Goal: Transaction & Acquisition: Purchase product/service

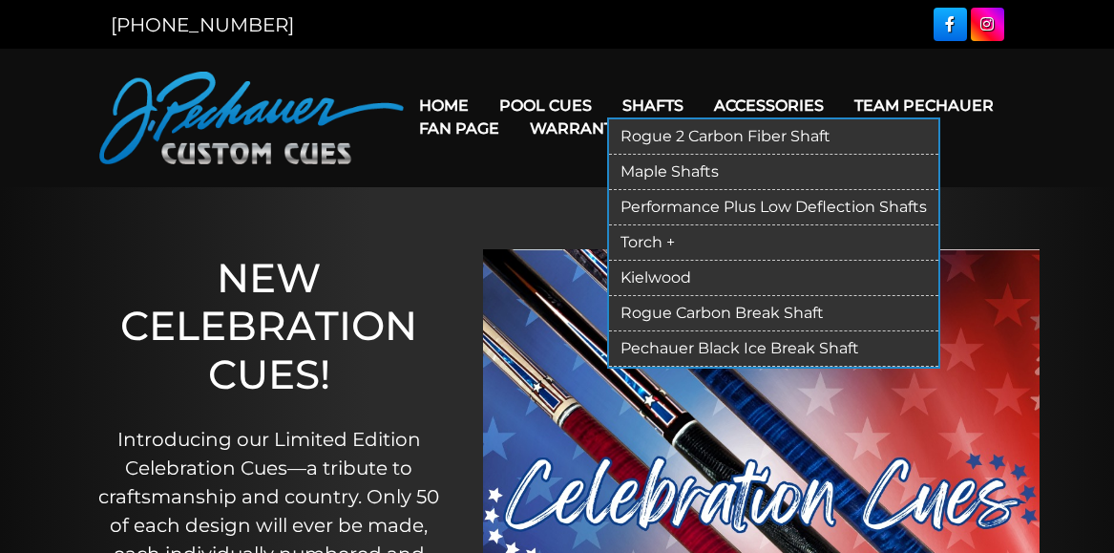
click at [671, 101] on link "Shafts" at bounding box center [653, 105] width 92 height 49
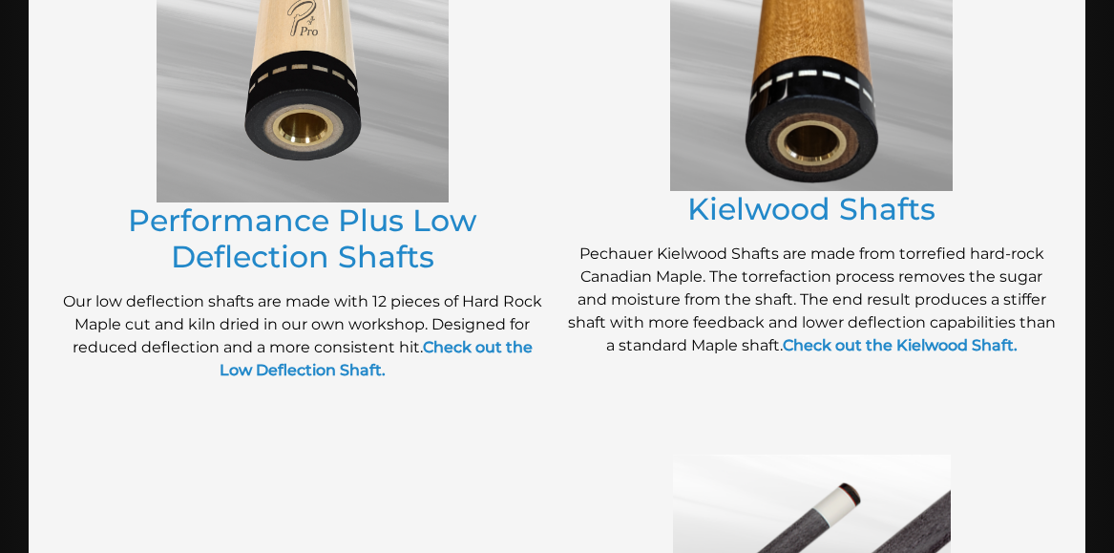
scroll to position [1052, 0]
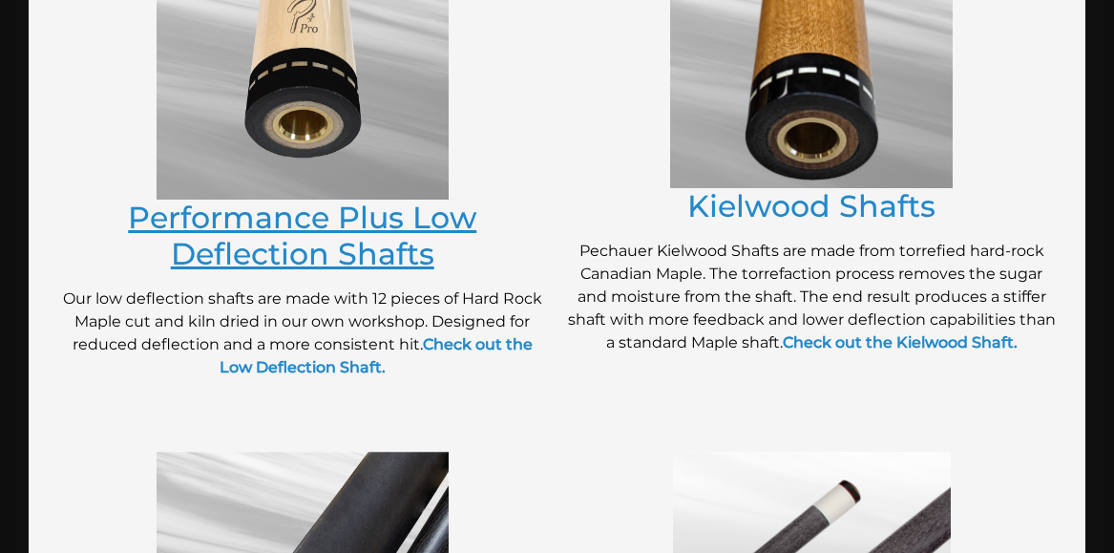
click at [349, 221] on link "Performance Plus Low Deflection Shafts" at bounding box center [302, 236] width 348 height 74
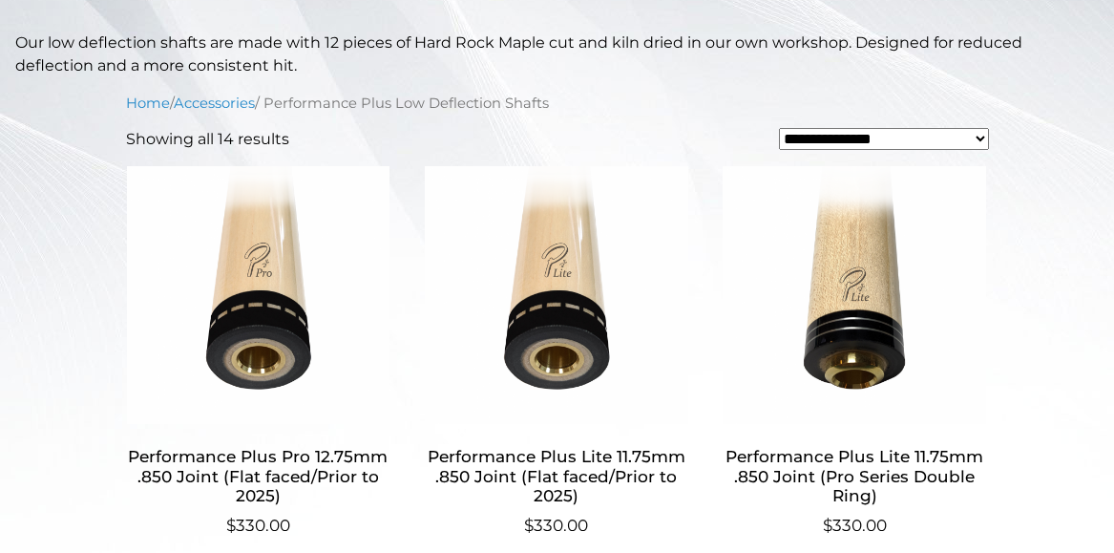
scroll to position [527, 0]
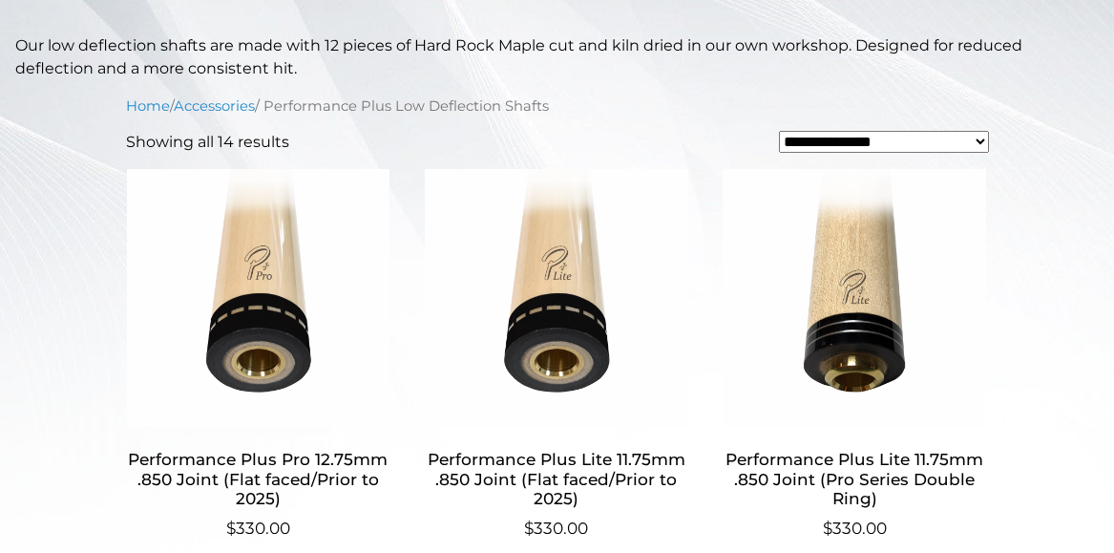
click at [286, 463] on h2 "Performance Plus Pro 12.75mm .850 Joint (Flat faced/Prior to 2025)" at bounding box center [258, 479] width 265 height 74
